Goal: Transaction & Acquisition: Purchase product/service

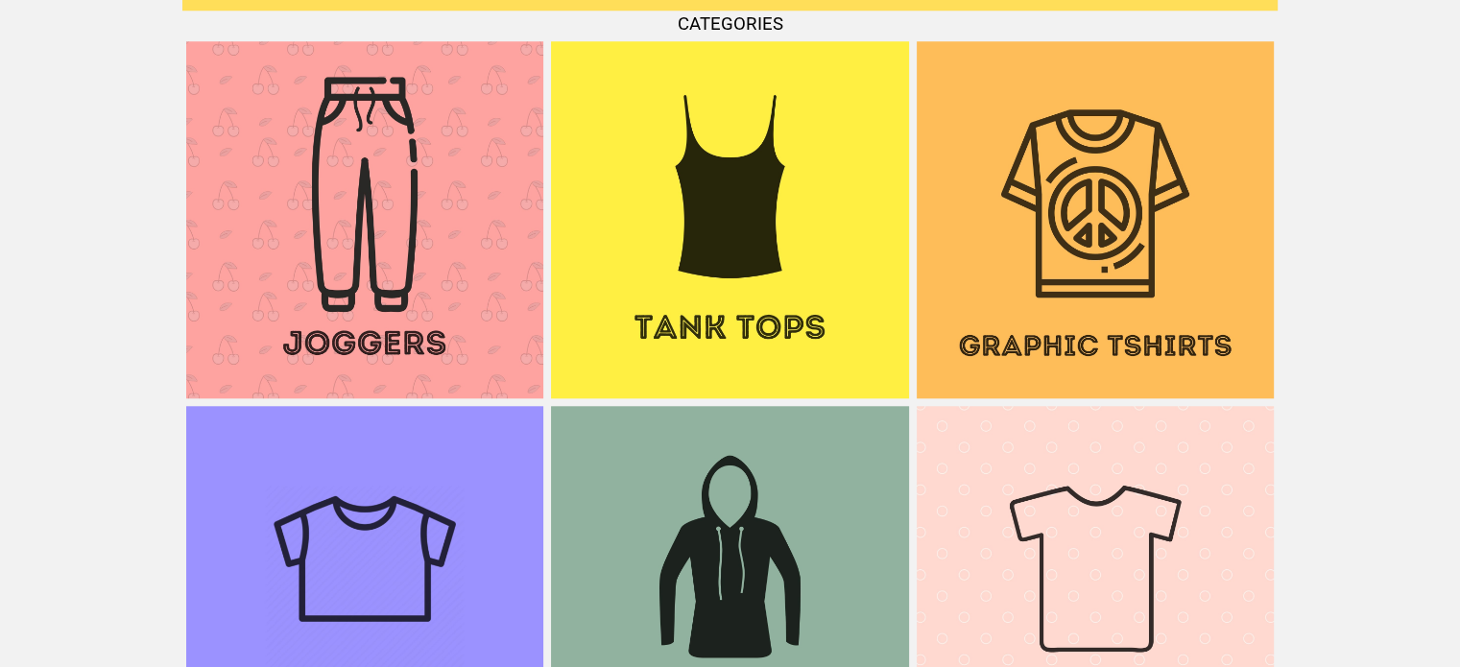
scroll to position [1733, 0]
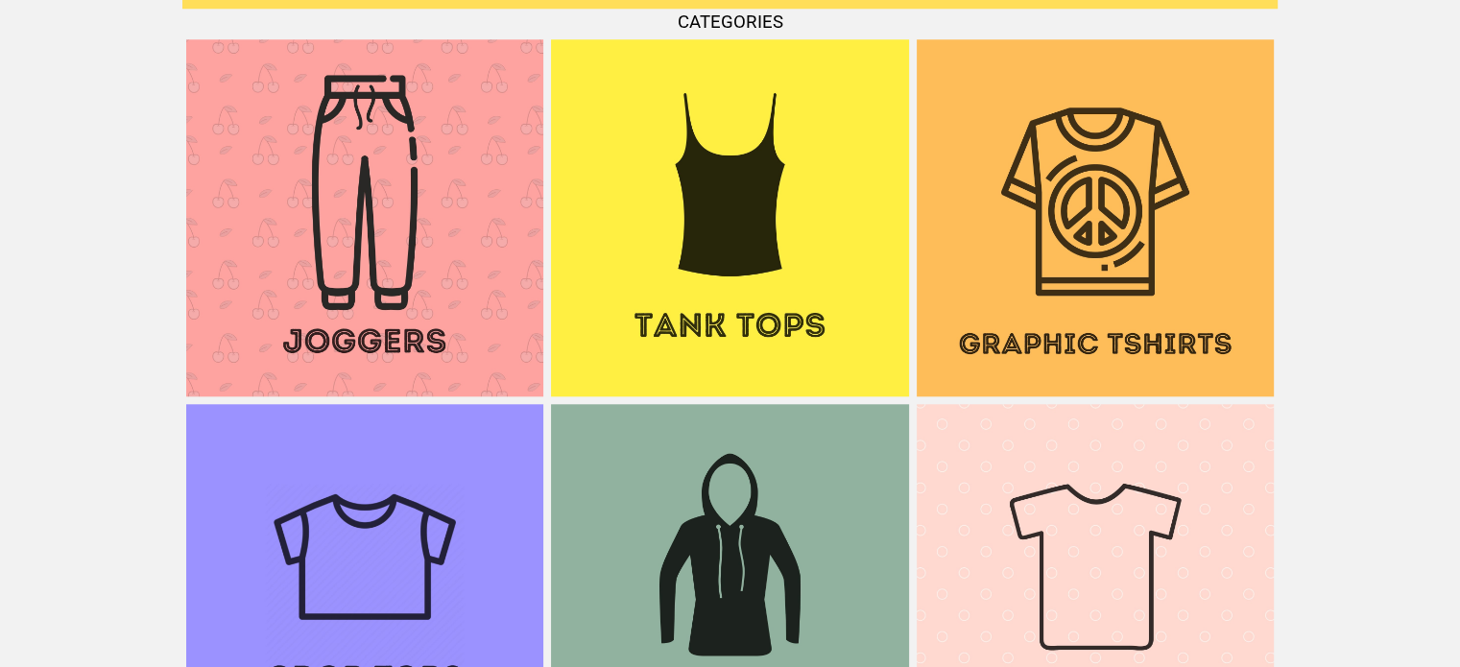
click at [1133, 141] on img at bounding box center [1095, 217] width 357 height 357
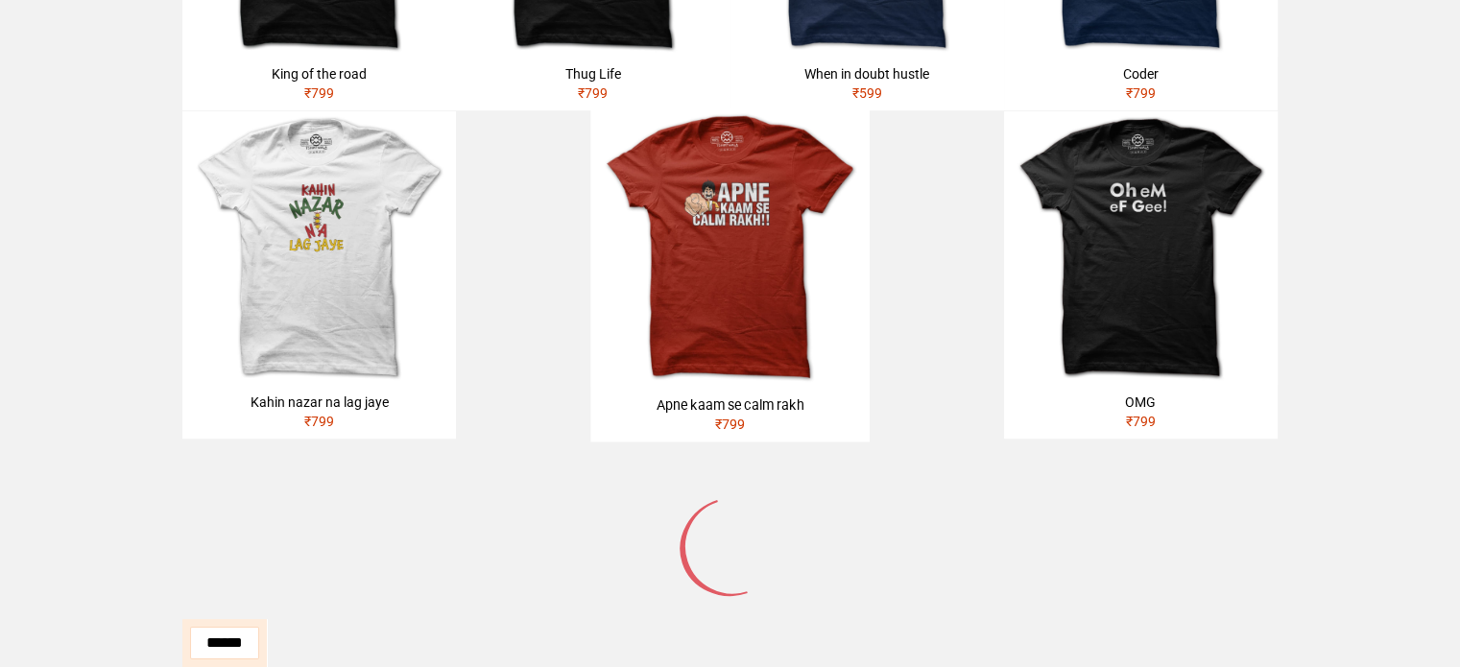
scroll to position [1039, 0]
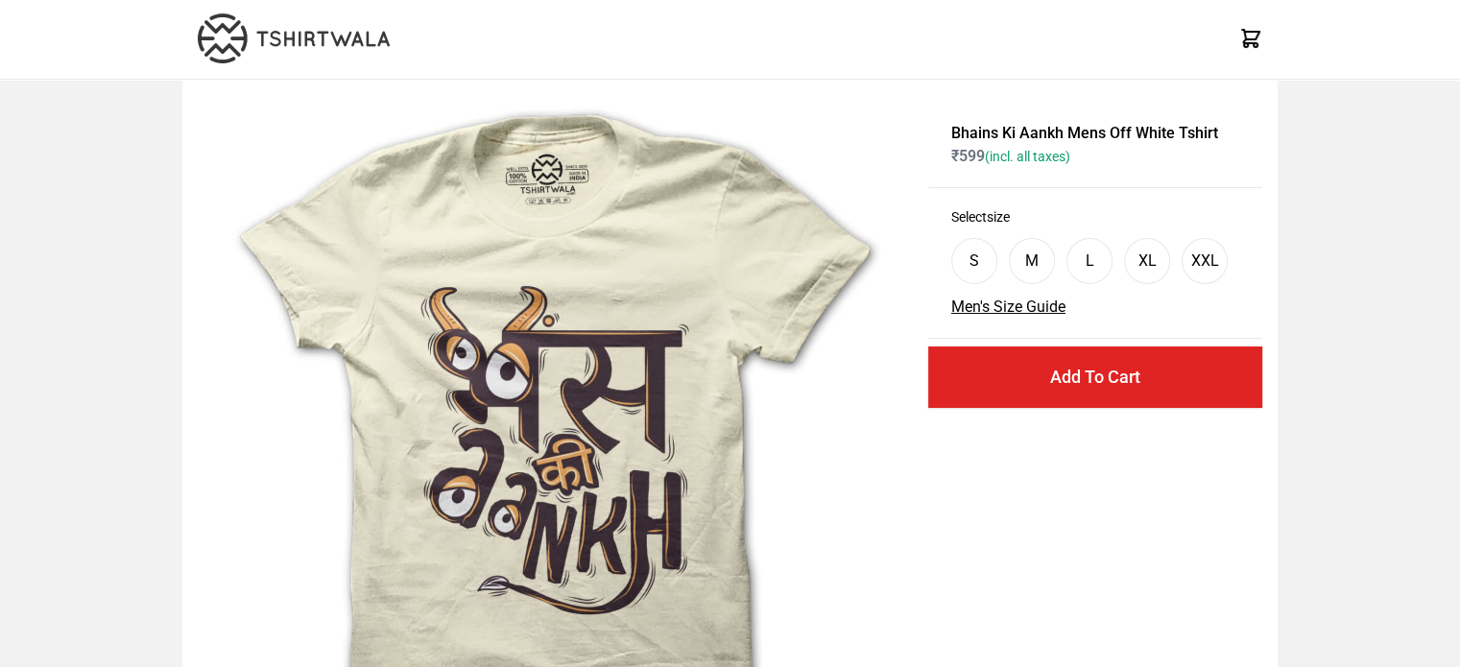
scroll to position [7, 0]
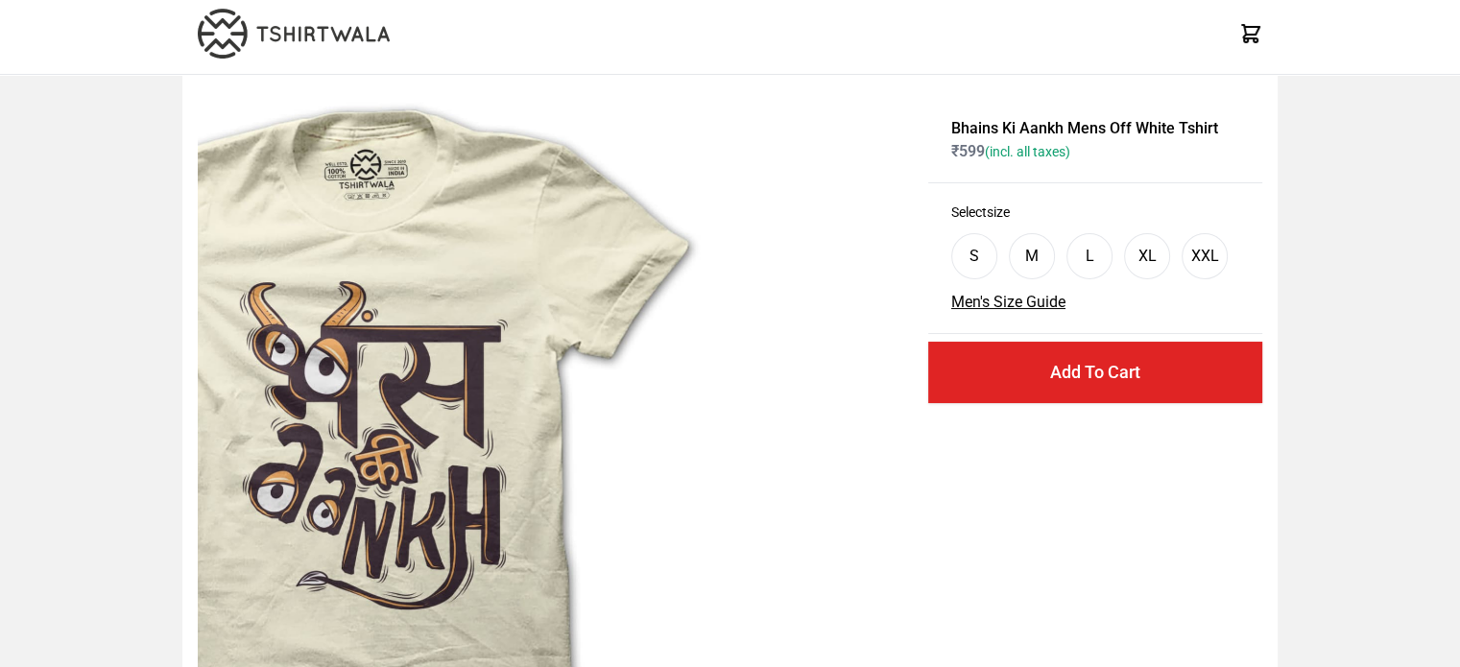
click at [100, 448] on div "Bhains Ki Aankh Mens Off White Tshirt ₹ 599 (incl. all taxes) Select size S M L…" at bounding box center [730, 554] width 1460 height 958
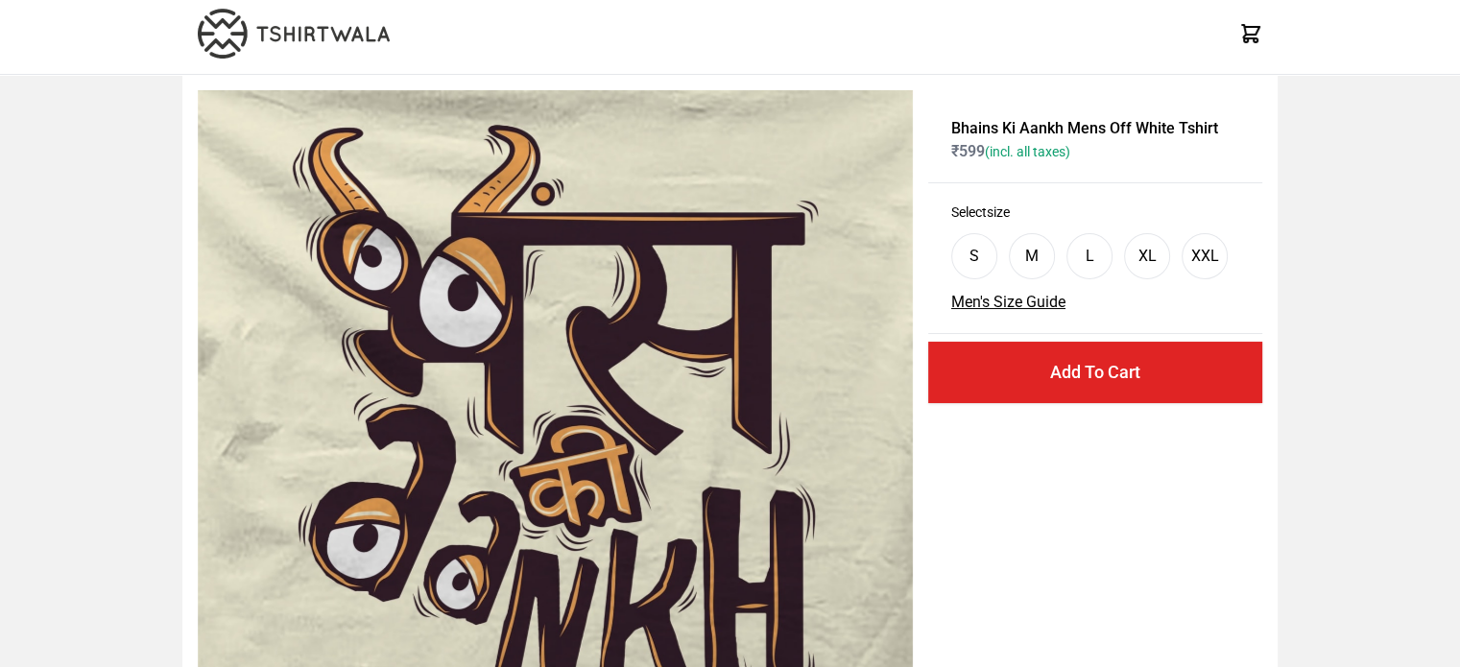
click at [357, 391] on img at bounding box center [555, 447] width 715 height 715
click at [591, 406] on img at bounding box center [555, 447] width 715 height 715
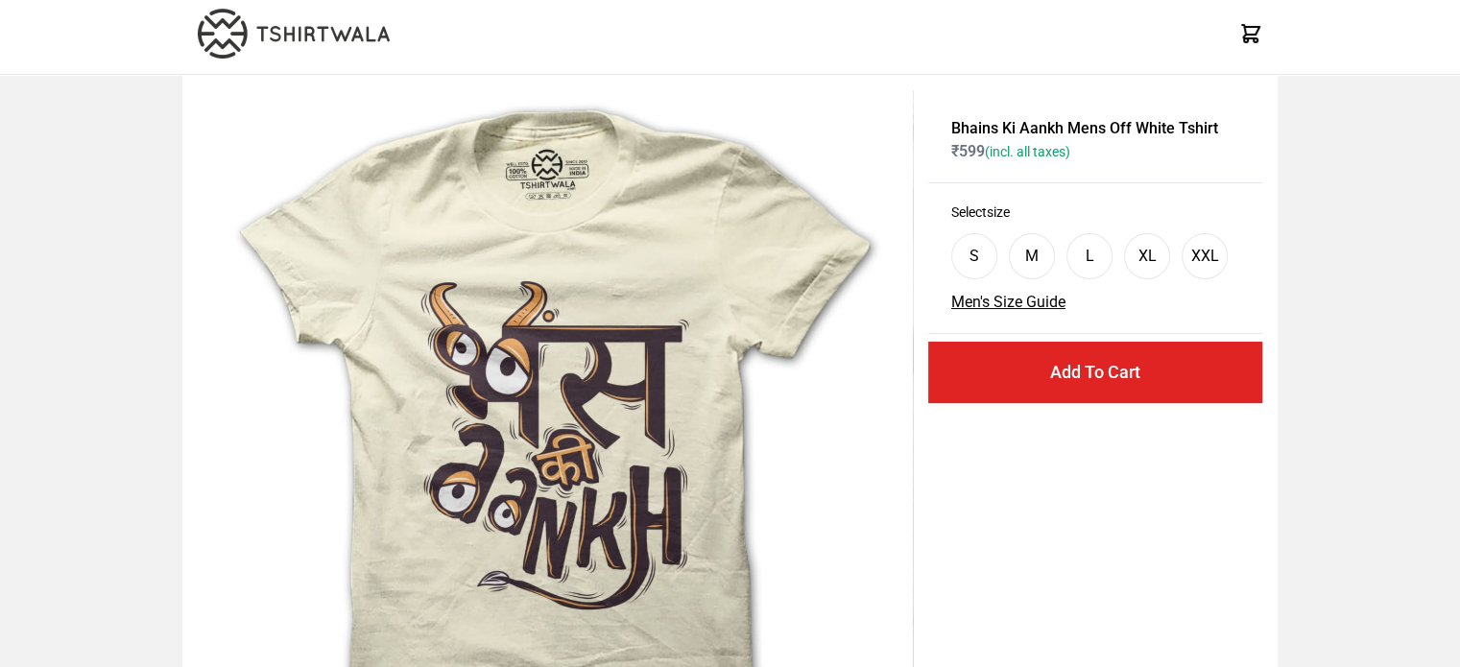
scroll to position [0, 0]
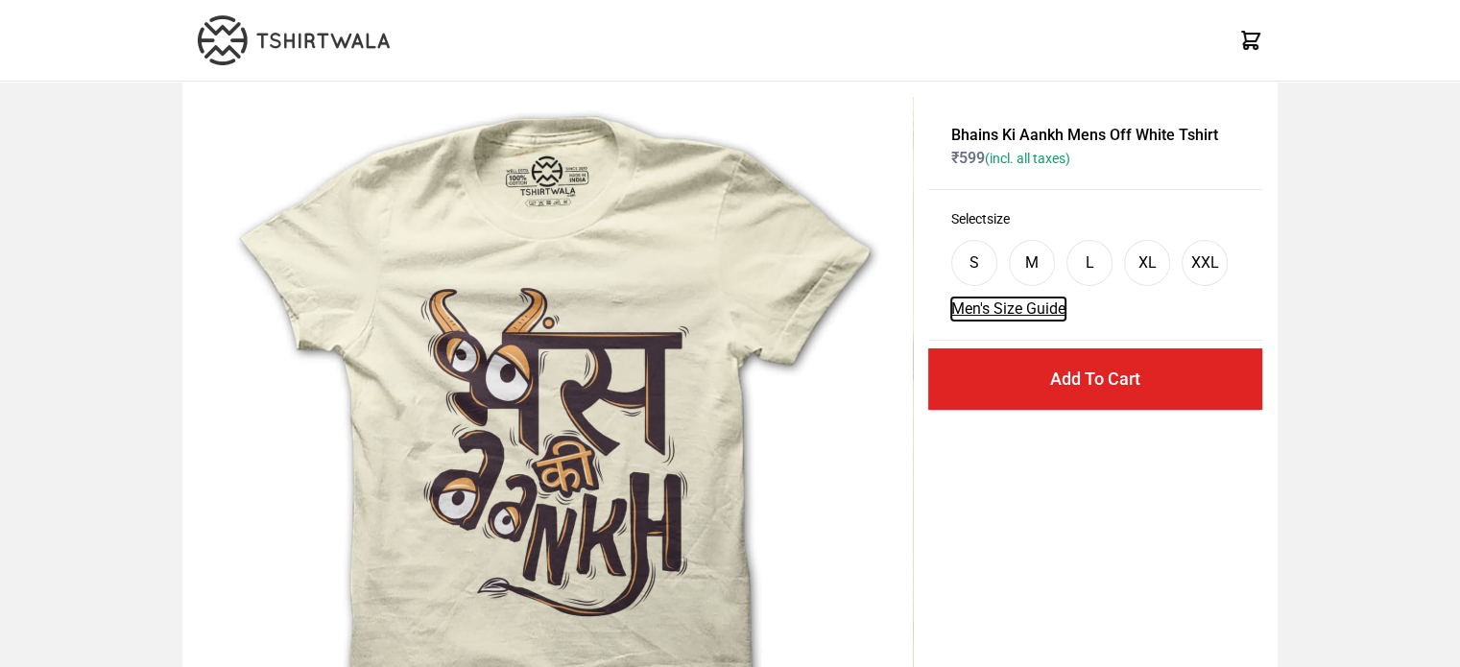
click at [1044, 298] on button "Men's Size Guide" at bounding box center [1008, 309] width 114 height 23
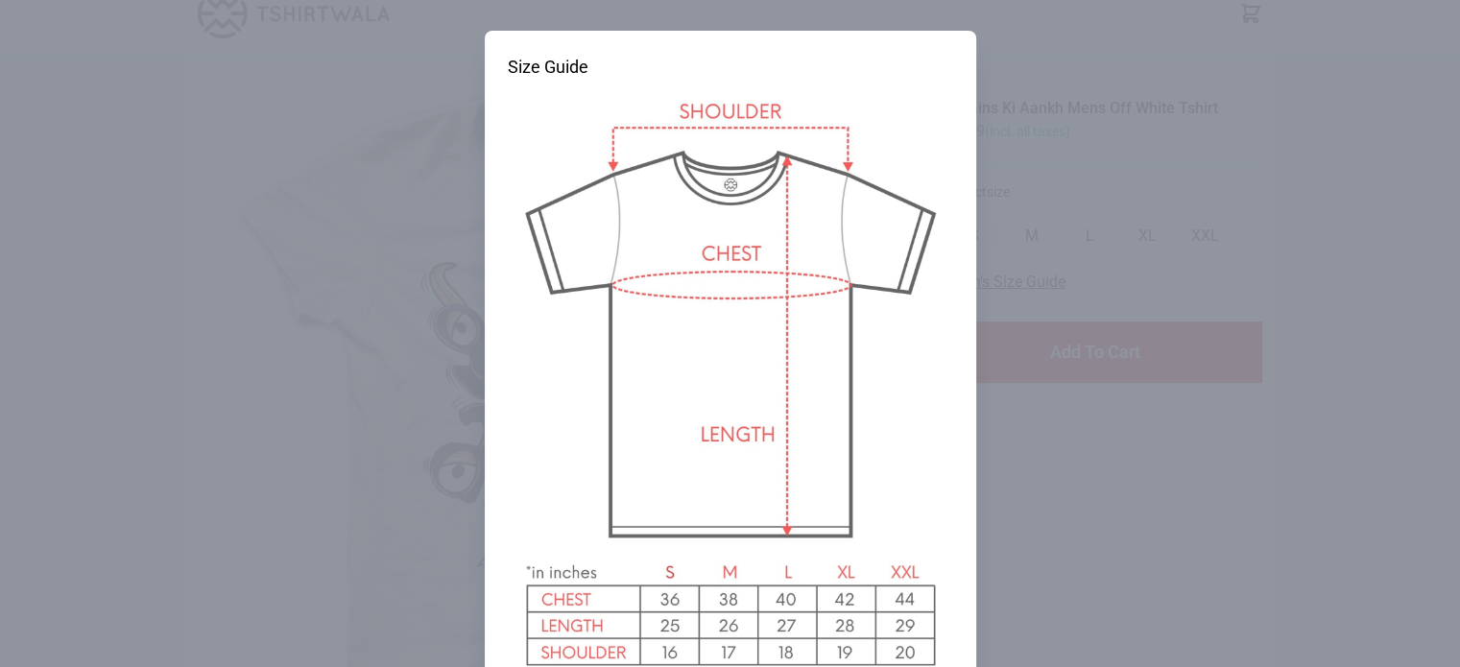
scroll to position [31, 0]
click at [1034, 321] on div at bounding box center [730, 333] width 1460 height 667
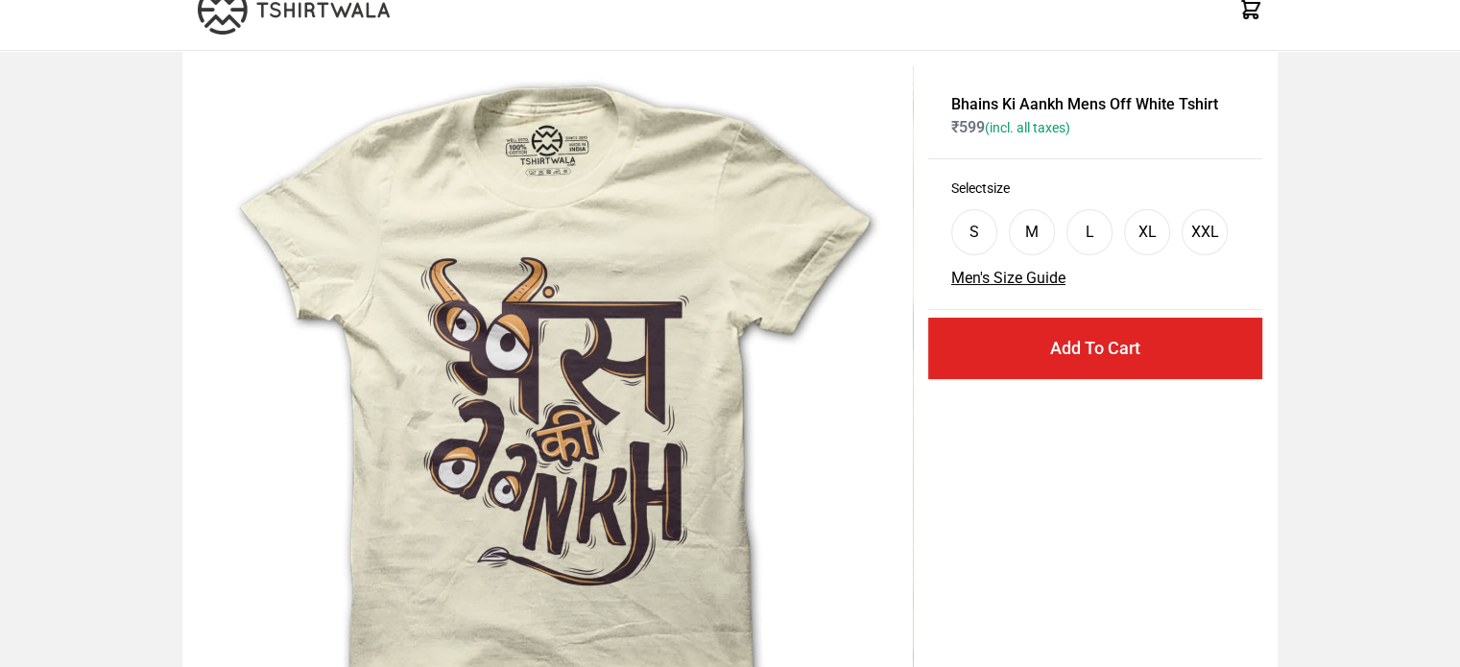
click at [1086, 221] on div "L" at bounding box center [1089, 232] width 9 height 23
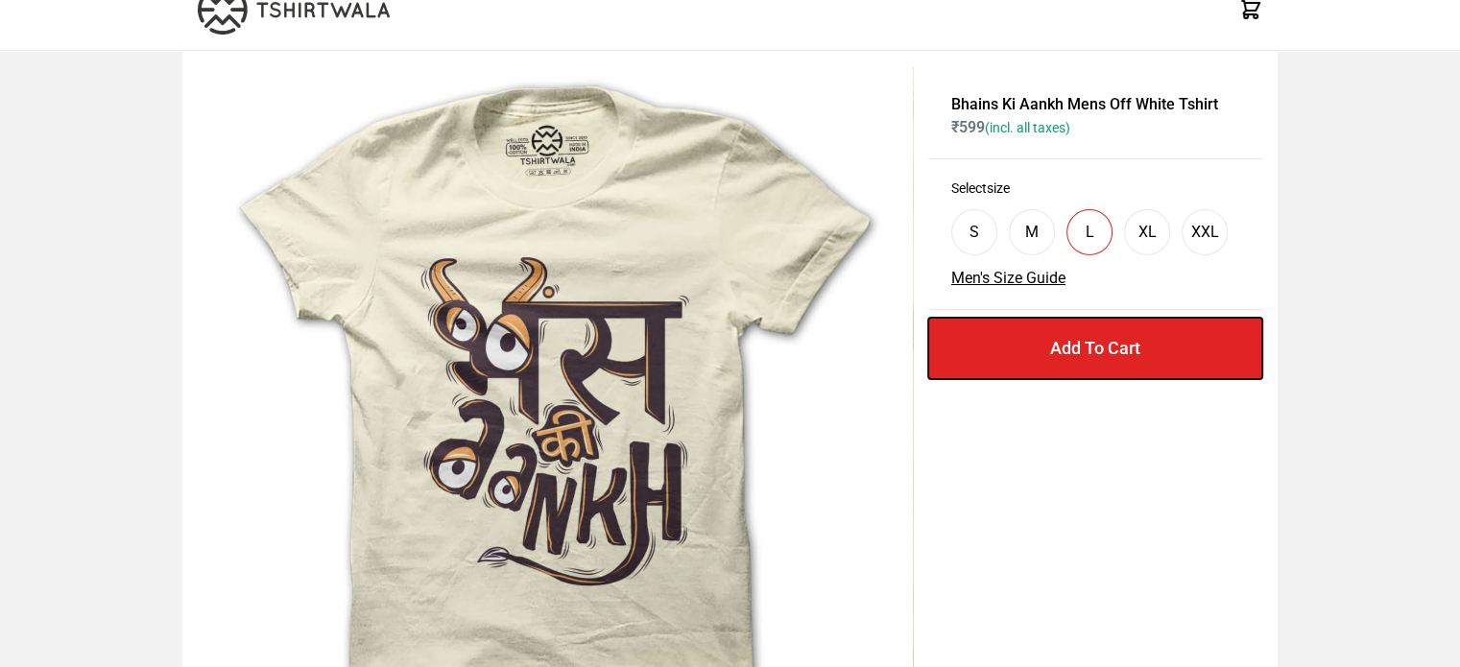
click at [1014, 318] on button "Add To Cart" at bounding box center [1095, 348] width 334 height 61
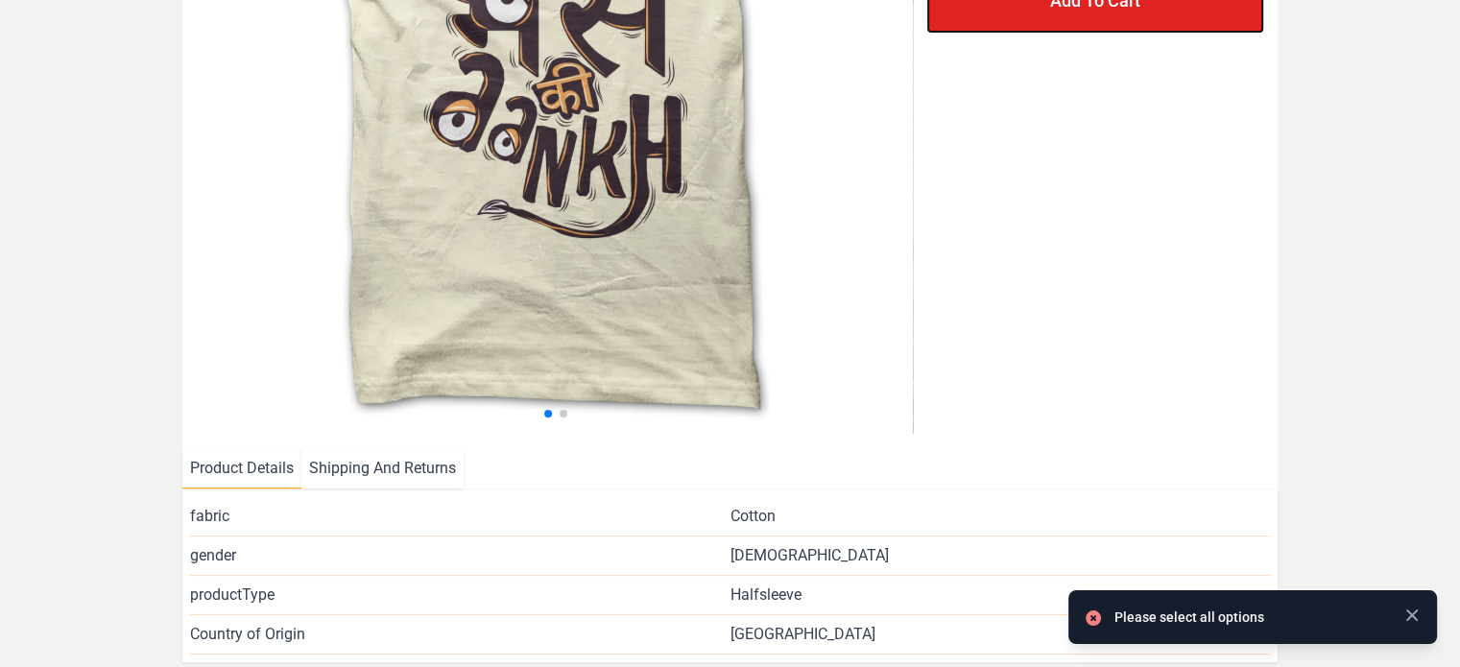
scroll to position [0, 0]
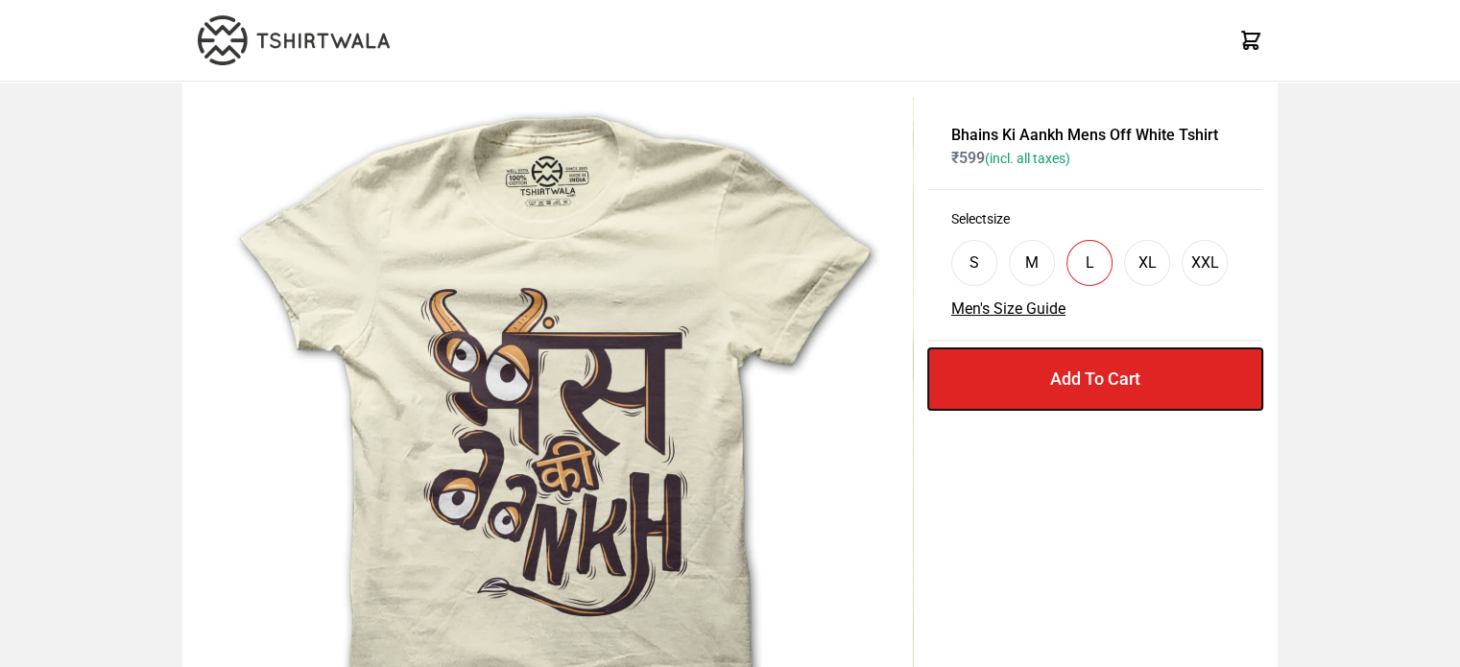
click at [1053, 348] on button "Add To Cart" at bounding box center [1095, 378] width 334 height 61
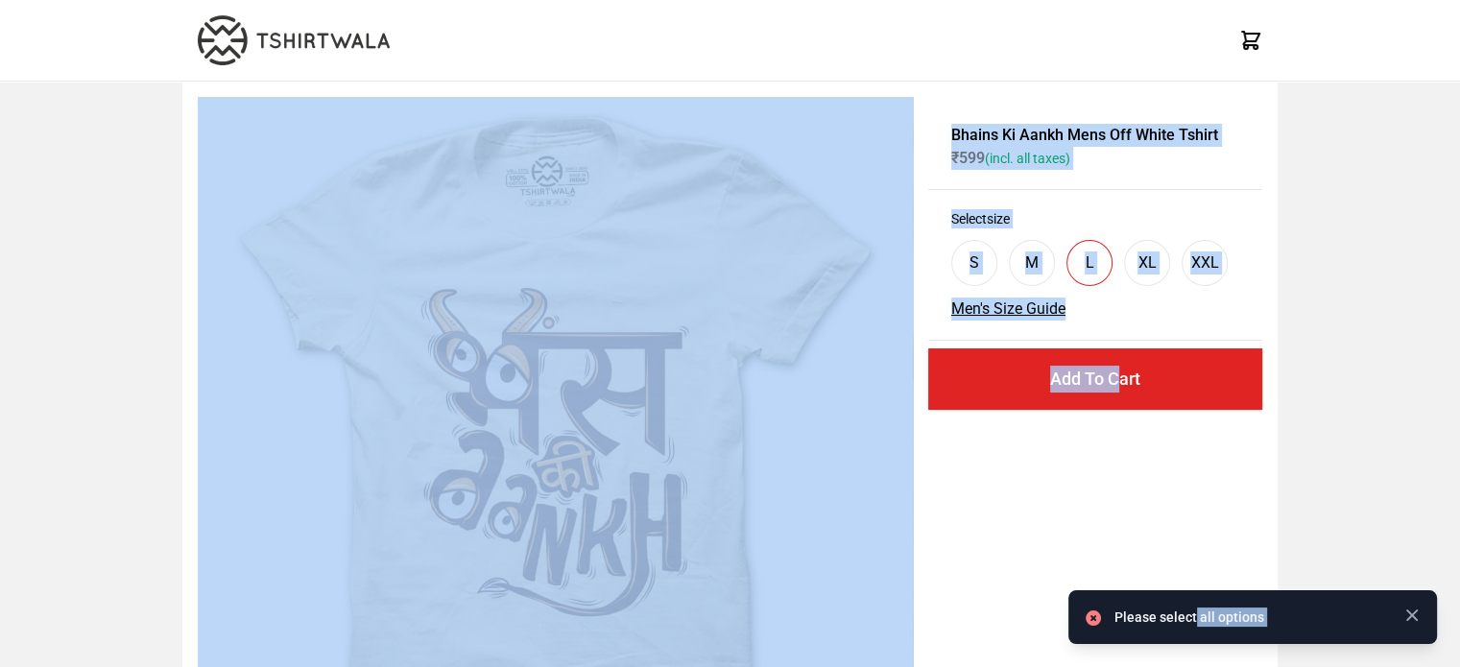
drag, startPoint x: 1193, startPoint y: 602, endPoint x: 1113, endPoint y: 502, distance: 127.7
click at [1113, 502] on div "X X X Please select all options Bhains Ki Aankh Mens Off White Tshirt ₹ 599 (in…" at bounding box center [730, 650] width 1460 height 1301
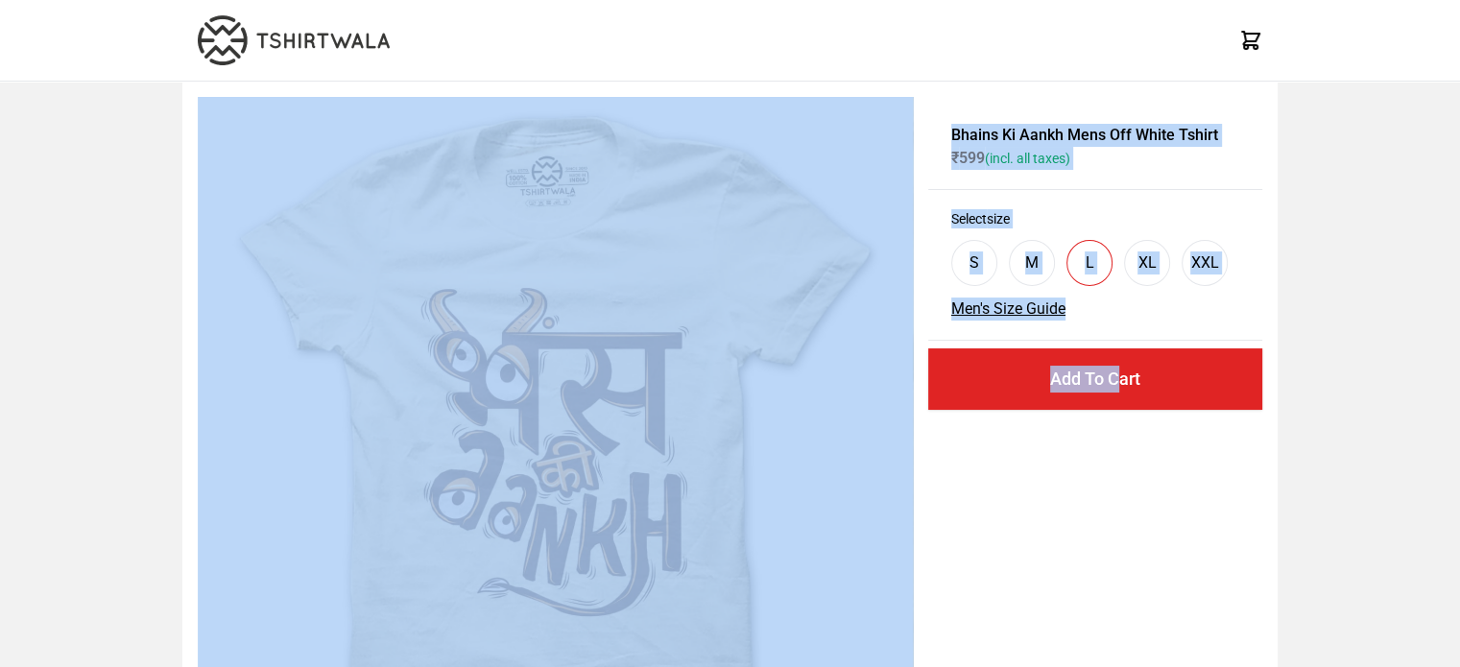
click at [1094, 349] on div "Bhains Ki Aankh Mens Off White Tshirt ₹ 599 (incl. all taxes) Select size S M L…" at bounding box center [1095, 454] width 334 height 715
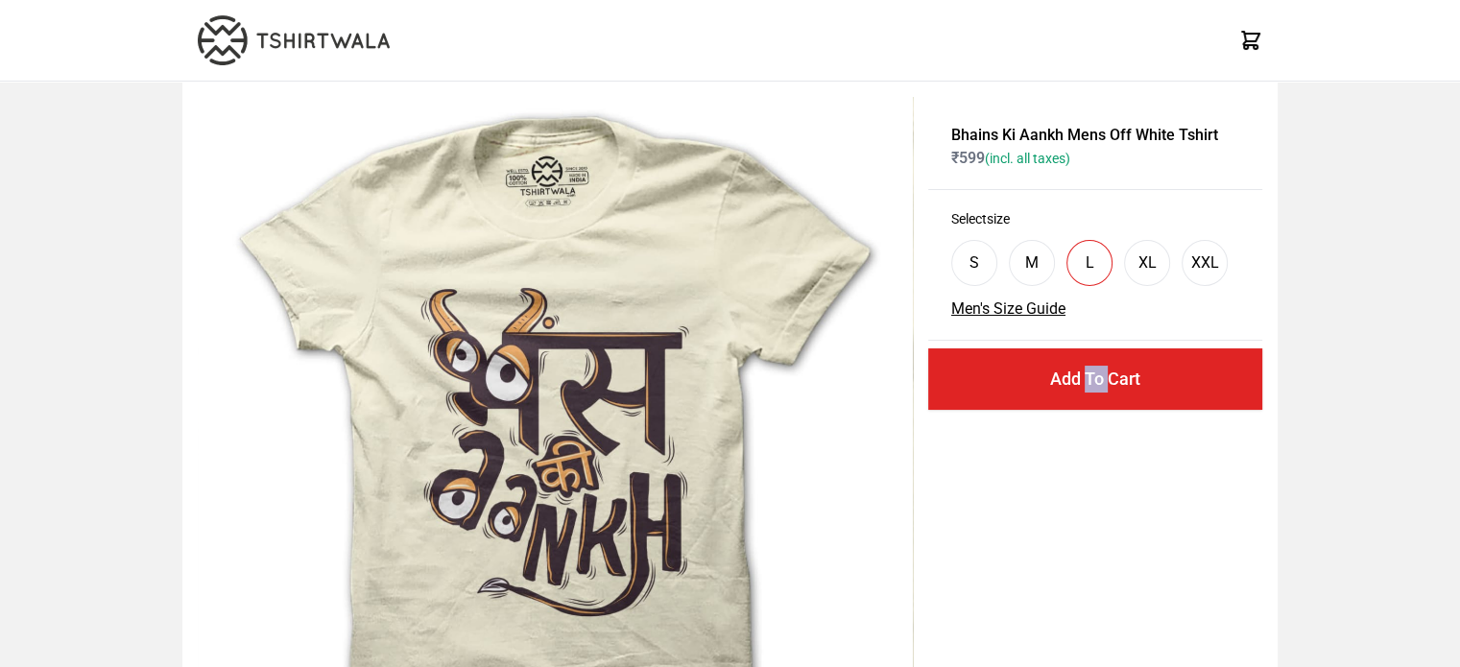
click at [1094, 349] on div "Bhains Ki Aankh Mens Off White Tshirt ₹ 599 (incl. all taxes) Select size S M L…" at bounding box center [1095, 454] width 334 height 715
click at [1051, 350] on div "Bhains Ki Aankh Mens Off White Tshirt ₹ 599 (incl. all taxes) Select size S M L…" at bounding box center [1095, 454] width 334 height 715
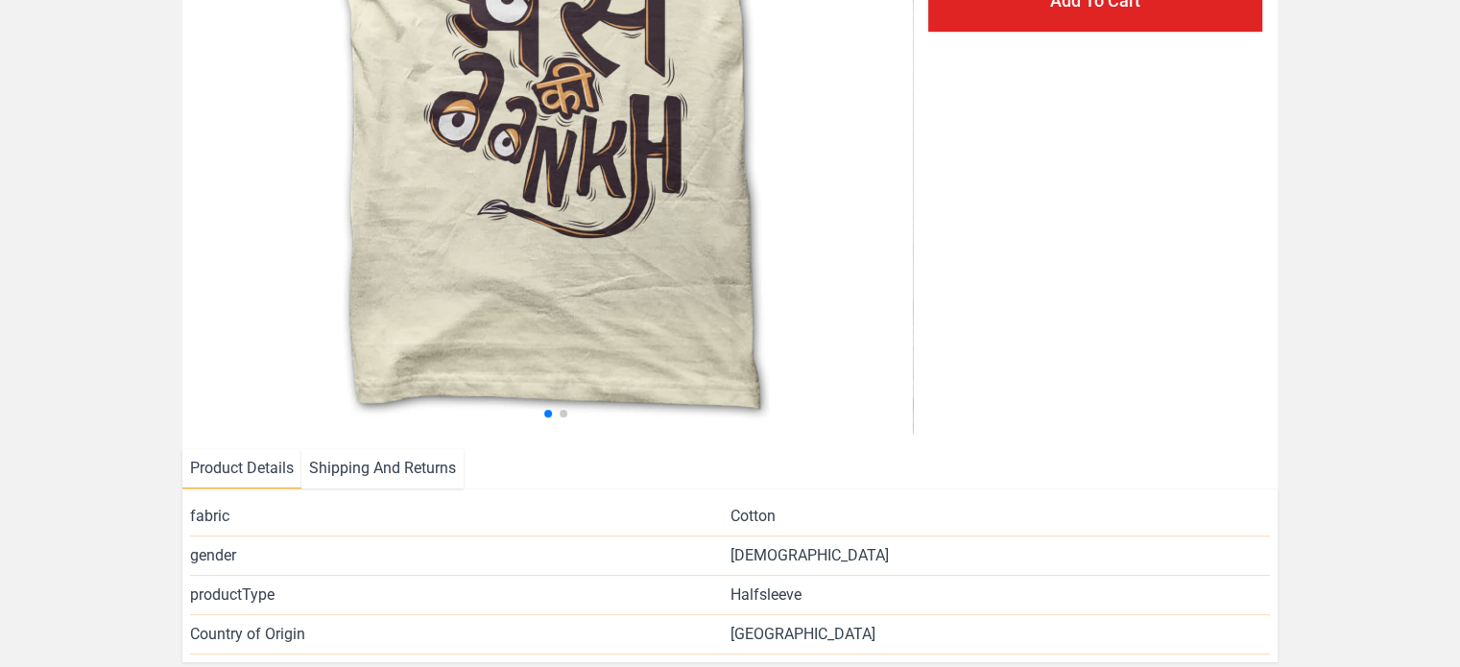
click at [400, 449] on li "Shipping And Returns" at bounding box center [382, 468] width 162 height 39
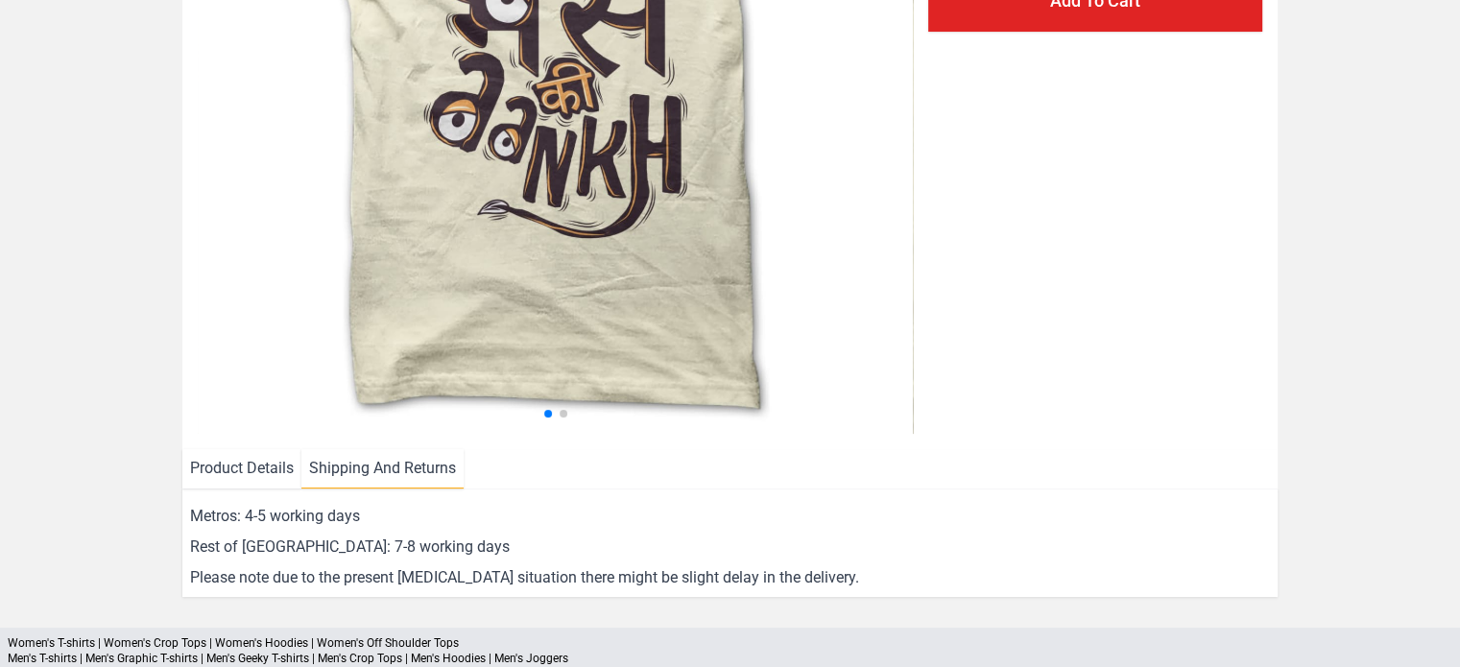
click at [400, 449] on li "Shipping And Returns" at bounding box center [382, 468] width 162 height 39
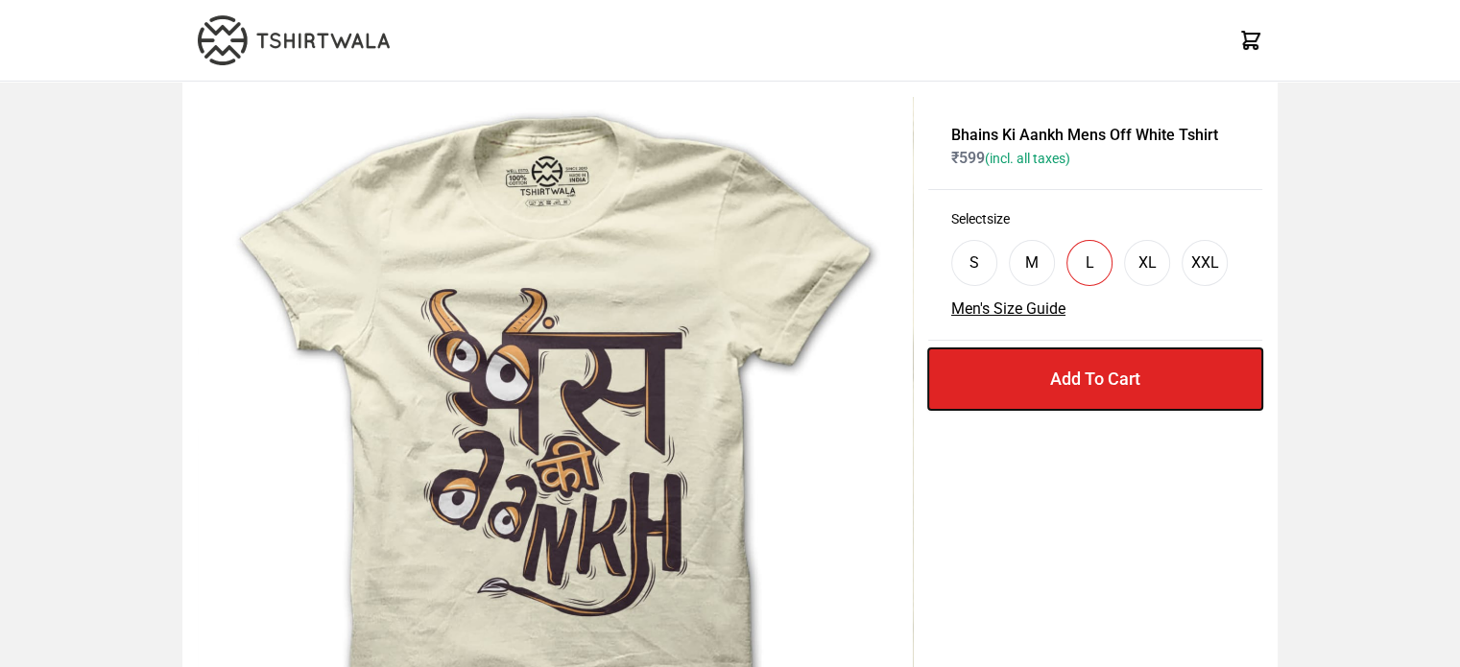
click at [1101, 348] on button "Add To Cart" at bounding box center [1095, 378] width 334 height 61
